Goal: Information Seeking & Learning: Learn about a topic

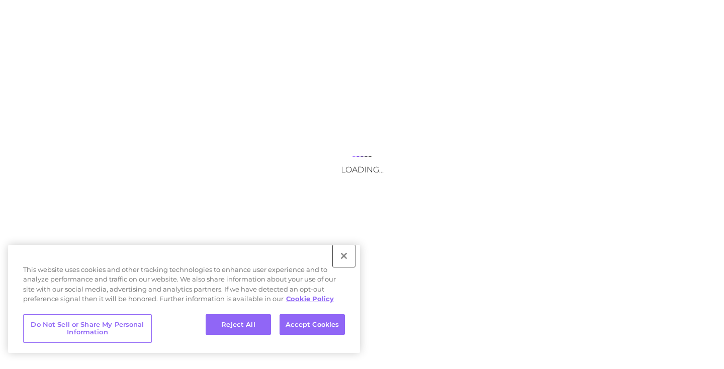
click at [346, 256] on button "Close" at bounding box center [344, 256] width 22 height 22
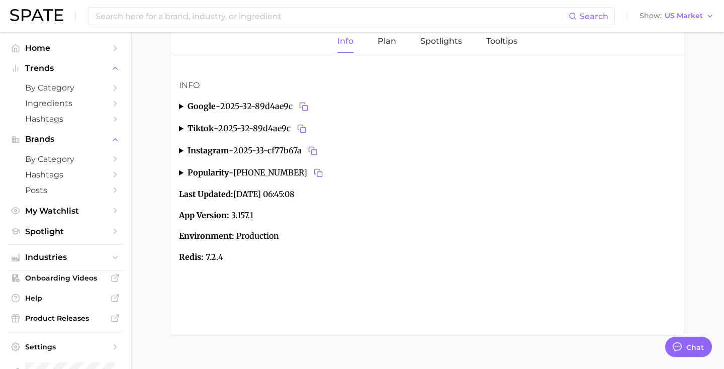
scroll to position [95, 0]
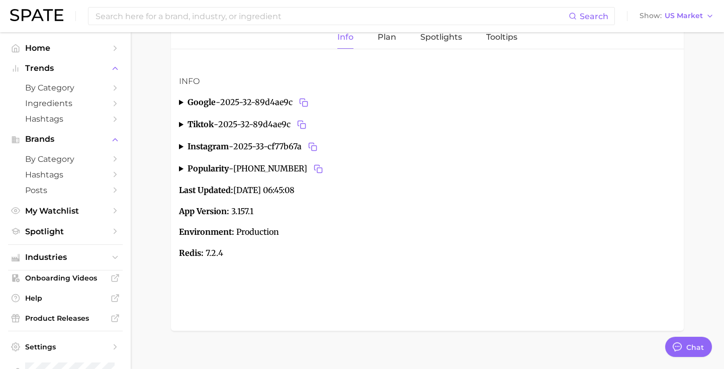
click at [179, 168] on summary "popularity - [PHONE_NUMBER]" at bounding box center [427, 169] width 496 height 14
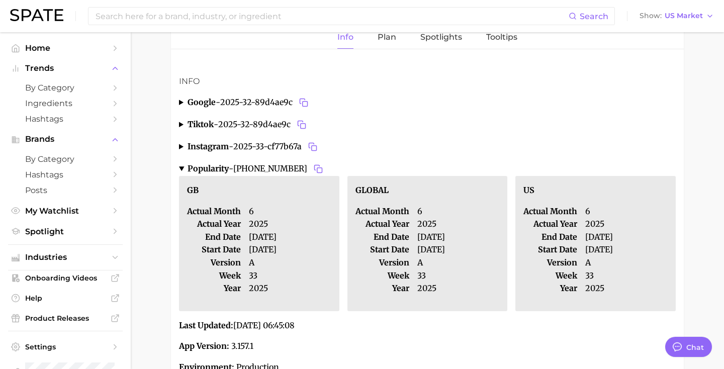
click at [178, 124] on article "Info google - 2025-32-89d4ae9c FR actual month 7 actual year [DATE] end date [D…" at bounding box center [427, 234] width 513 height 359
click at [180, 123] on summary "tiktok - 2025-32-89d4ae9c" at bounding box center [427, 125] width 496 height 14
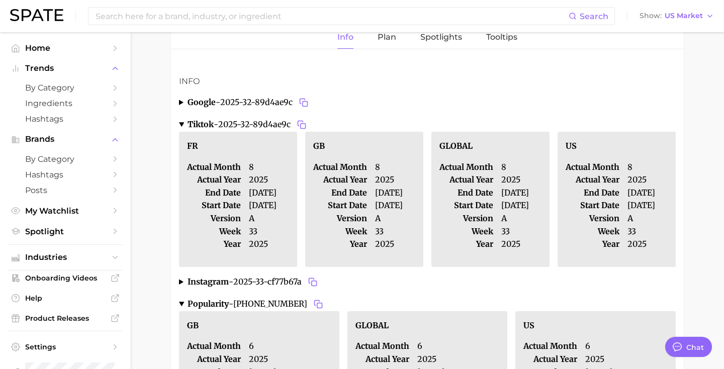
click at [180, 123] on summary "tiktok - 2025-32-89d4ae9c" at bounding box center [427, 125] width 496 height 14
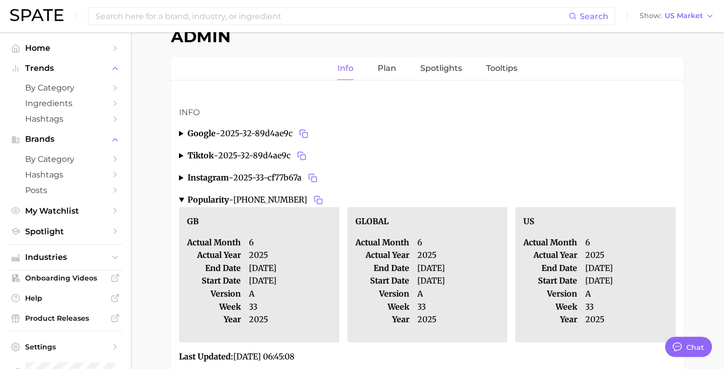
scroll to position [62, 0]
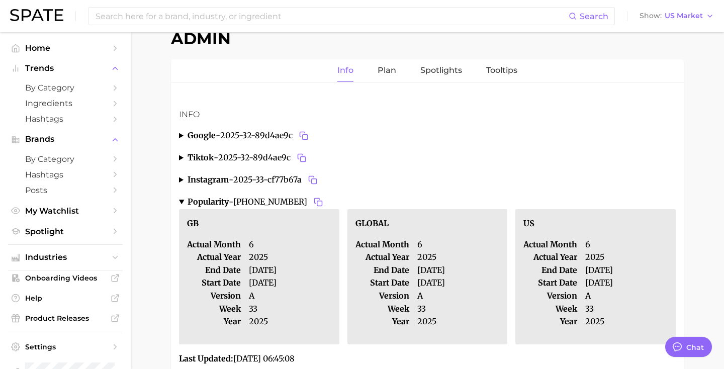
click at [230, 133] on span "2025-32-89d4ae9c" at bounding box center [265, 136] width 90 height 14
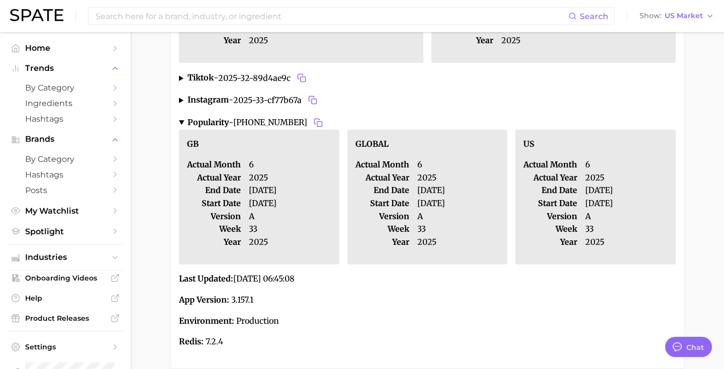
scroll to position [390, 0]
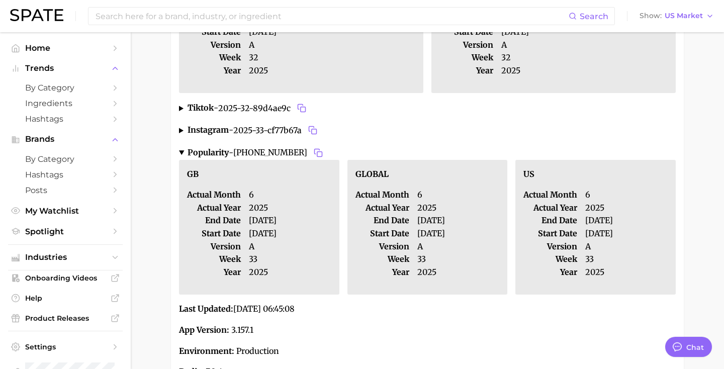
drag, startPoint x: 250, startPoint y: 217, endPoint x: 302, endPoint y: 218, distance: 51.8
click at [302, 218] on dd "[DATE]" at bounding box center [290, 220] width 82 height 13
click at [244, 110] on span "2025-32-89d4ae9c" at bounding box center [263, 108] width 90 height 14
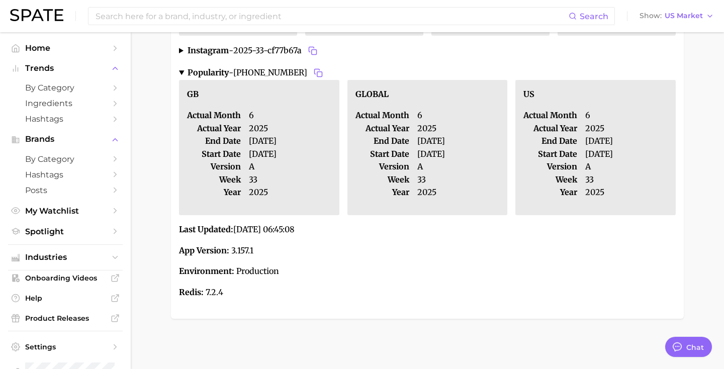
scroll to position [708, 0]
click at [200, 77] on strong "popularity" at bounding box center [207, 72] width 41 height 10
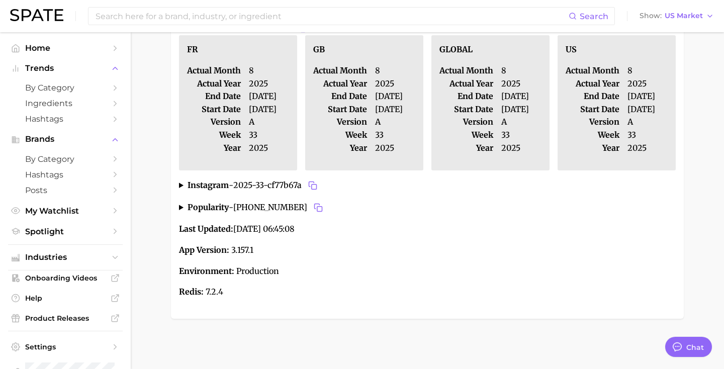
click at [211, 207] on strong "popularity" at bounding box center [207, 207] width 41 height 10
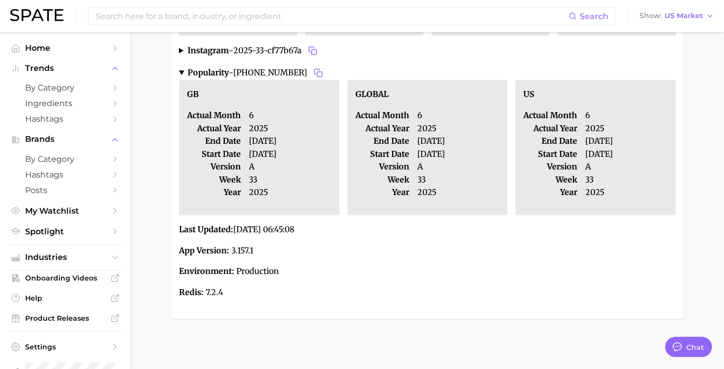
scroll to position [748, 0]
click at [385, 289] on p "Redis: 7.2.4" at bounding box center [427, 292] width 496 height 13
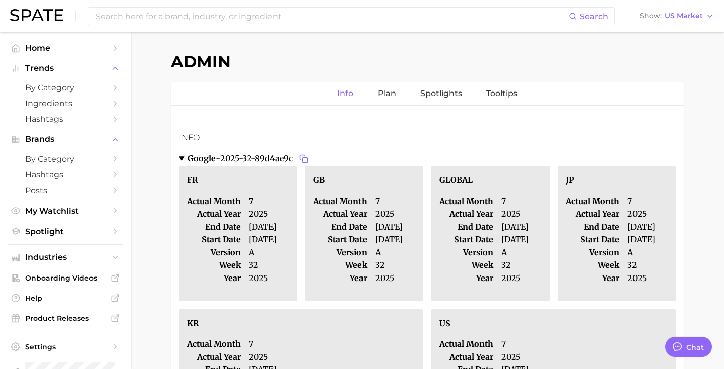
scroll to position [0, 0]
